Goal: Communication & Community: Answer question/provide support

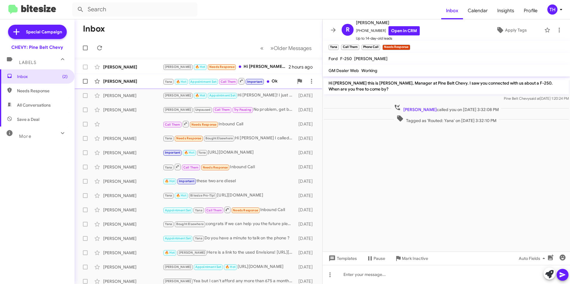
click at [123, 82] on div "[PERSON_NAME]" at bounding box center [133, 81] width 60 height 6
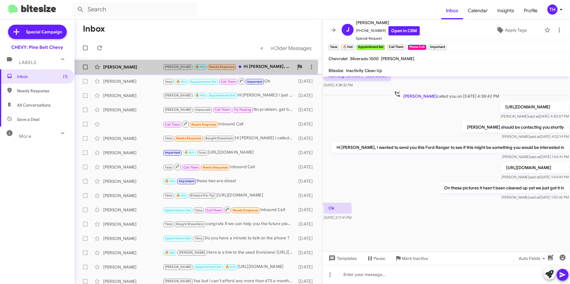
click at [133, 65] on div "[PERSON_NAME]" at bounding box center [133, 67] width 60 height 6
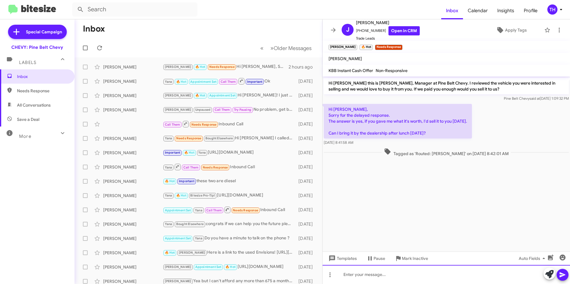
click at [359, 275] on div at bounding box center [446, 274] width 247 height 19
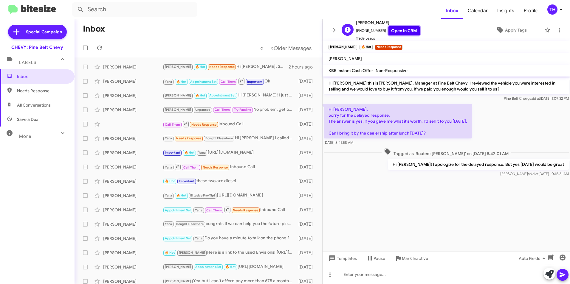
click at [402, 30] on link "Open in CRM" at bounding box center [403, 30] width 31 height 9
